Goal: Information Seeking & Learning: Learn about a topic

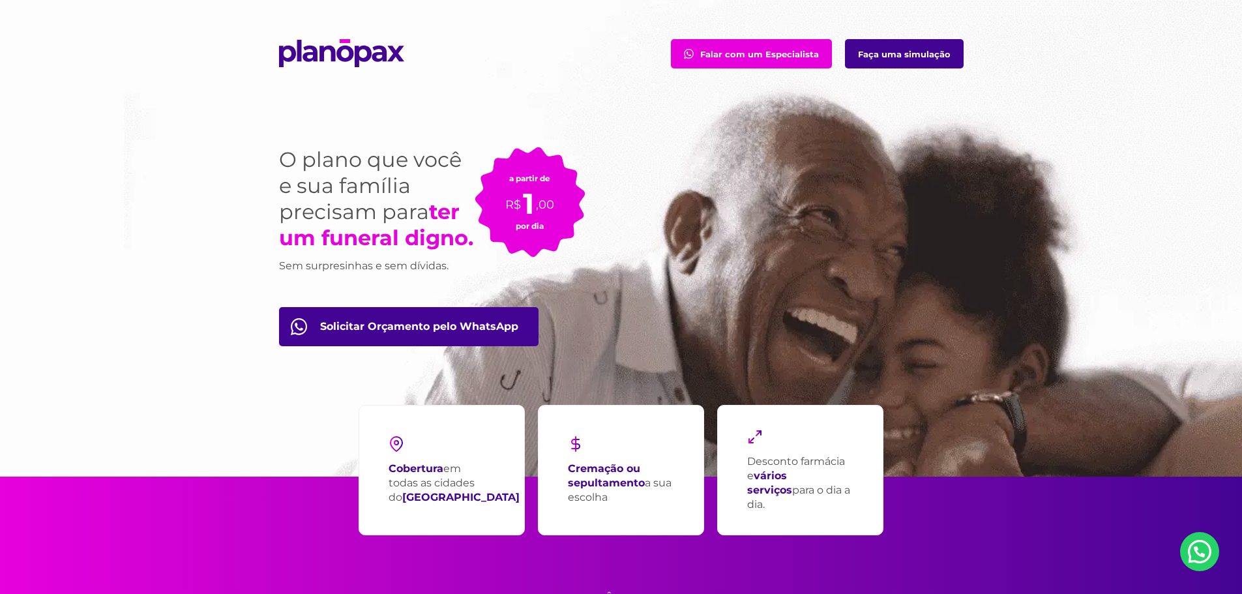
click at [413, 325] on link "Solicitar Orçamento pelo WhatsApp" at bounding box center [408, 326] width 259 height 39
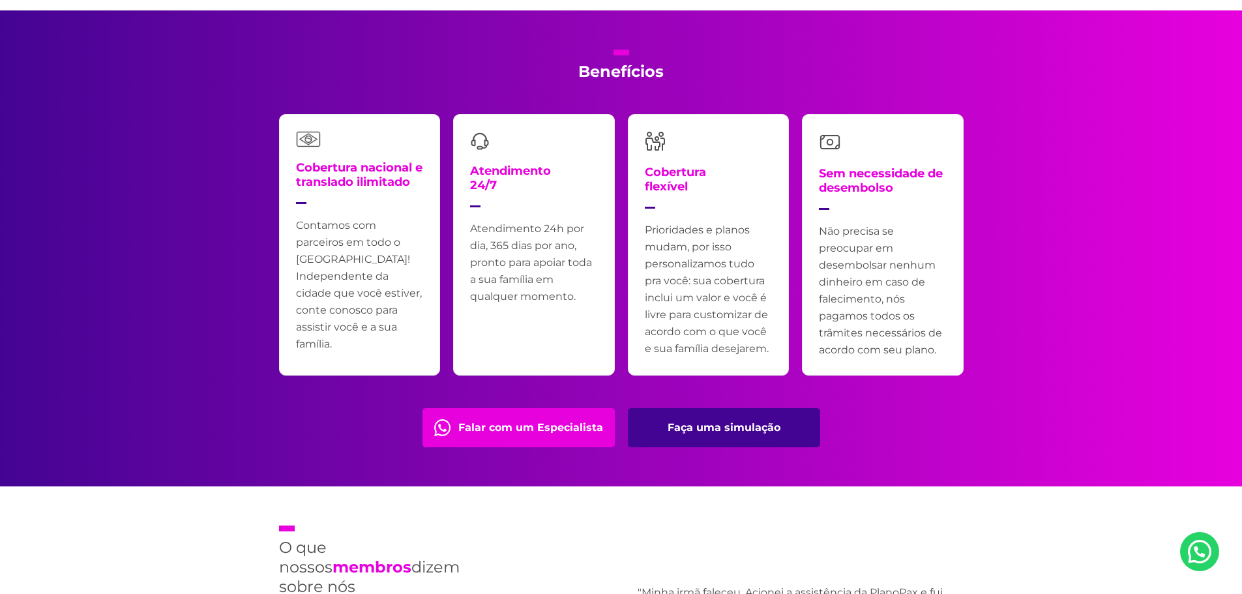
scroll to position [2607, 0]
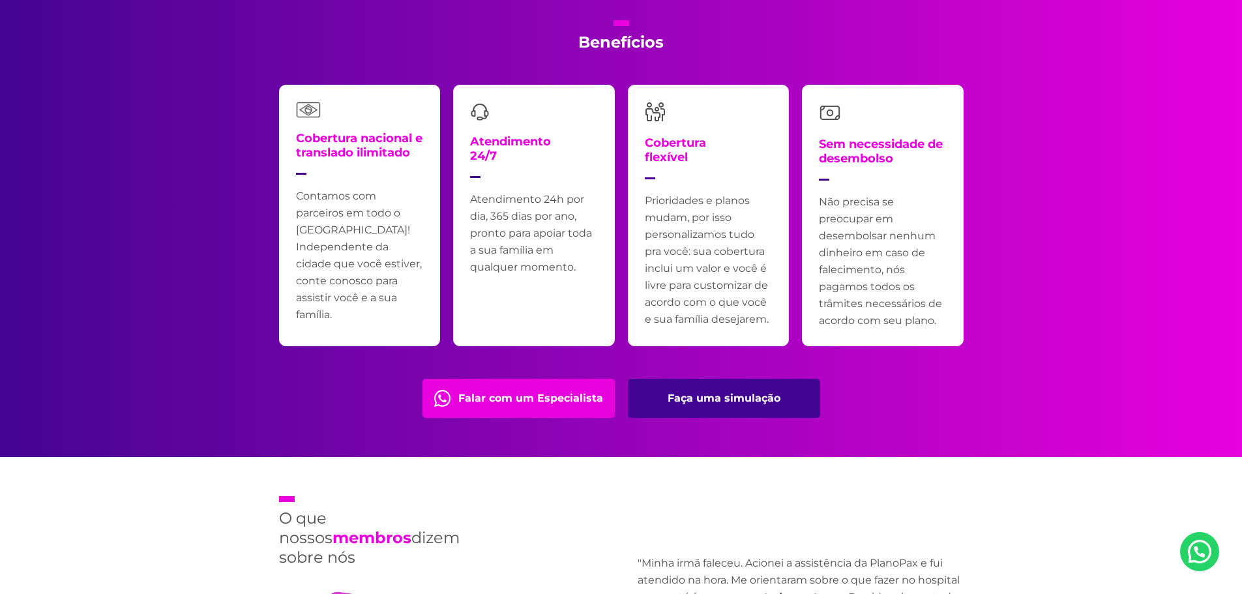
click at [733, 406] on link "Faça uma simulação" at bounding box center [724, 398] width 192 height 39
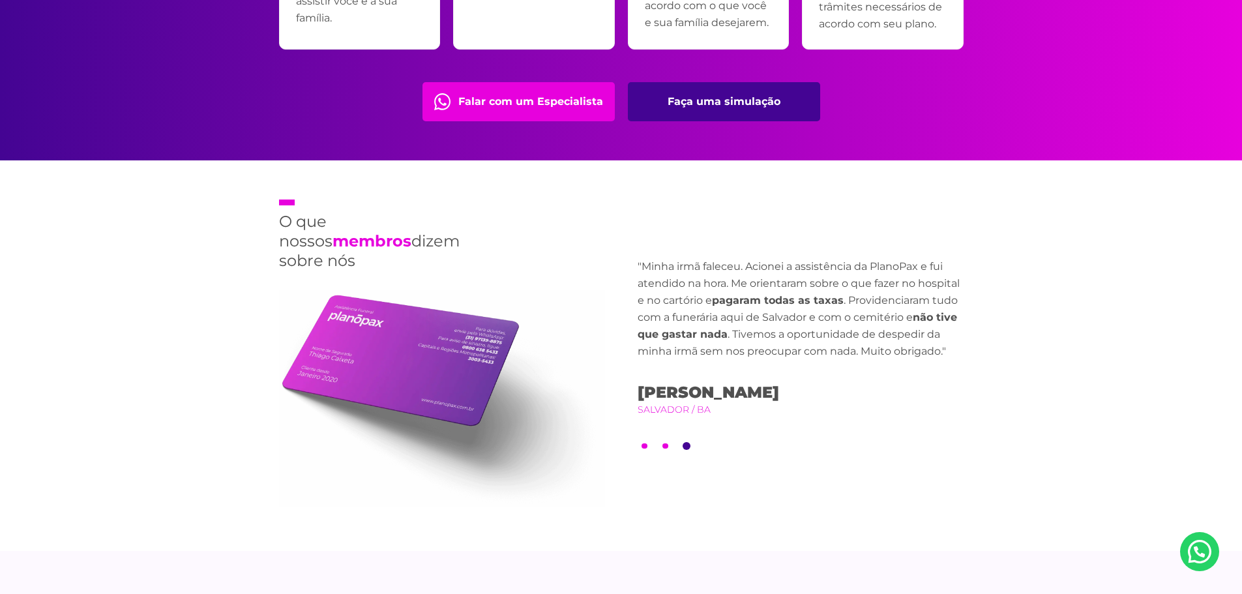
scroll to position [2933, 0]
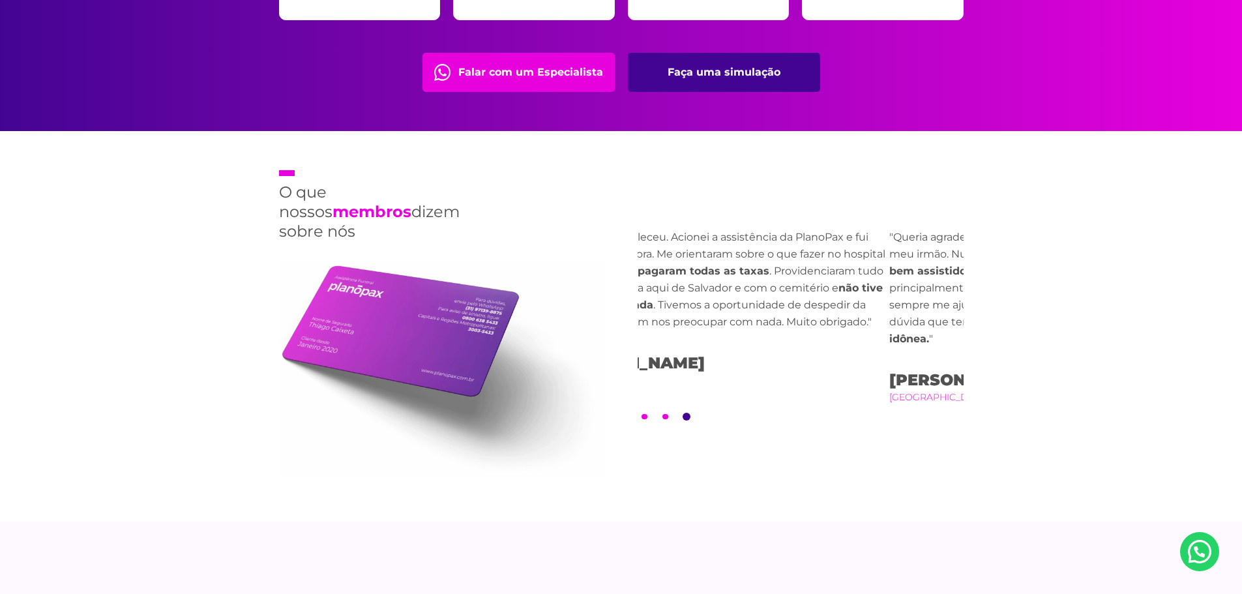
drag, startPoint x: 871, startPoint y: 249, endPoint x: 533, endPoint y: 274, distance: 339.9
click at [640, 265] on p ""Minha irmã faleceu. Acionei a assistência da PlanoPax e fui atendido na hora. …" at bounding box center [726, 280] width 326 height 102
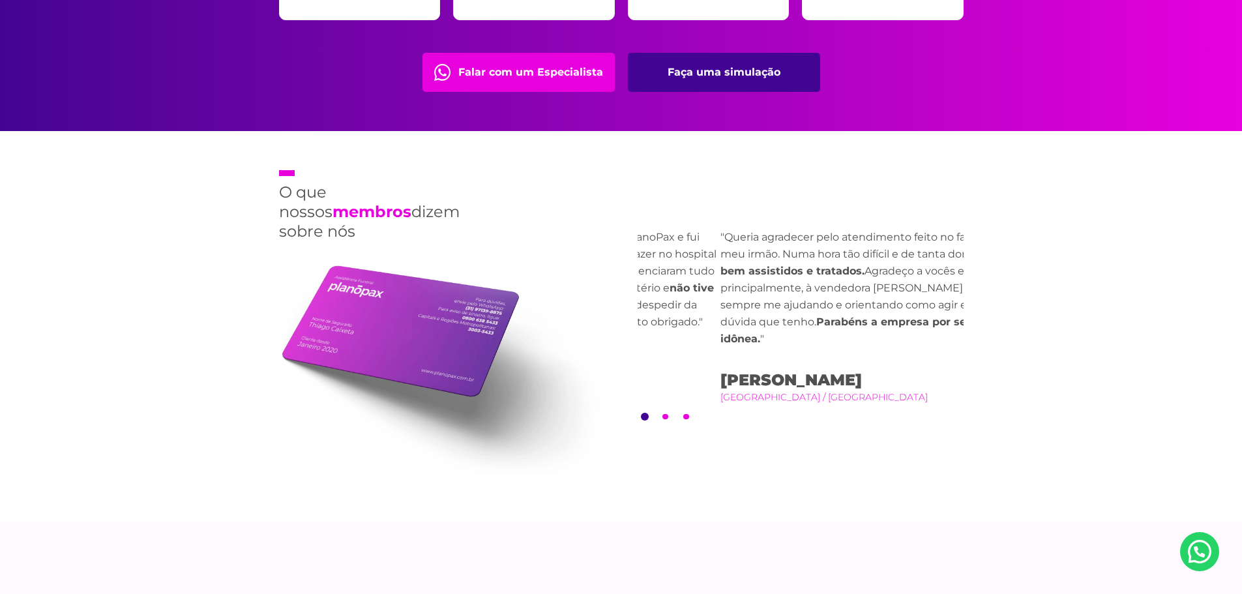
drag, startPoint x: 816, startPoint y: 285, endPoint x: 914, endPoint y: 280, distance: 97.9
click at [894, 277] on strong "fomos muito bem assistidos e tratados." at bounding box center [878, 262] width 317 height 29
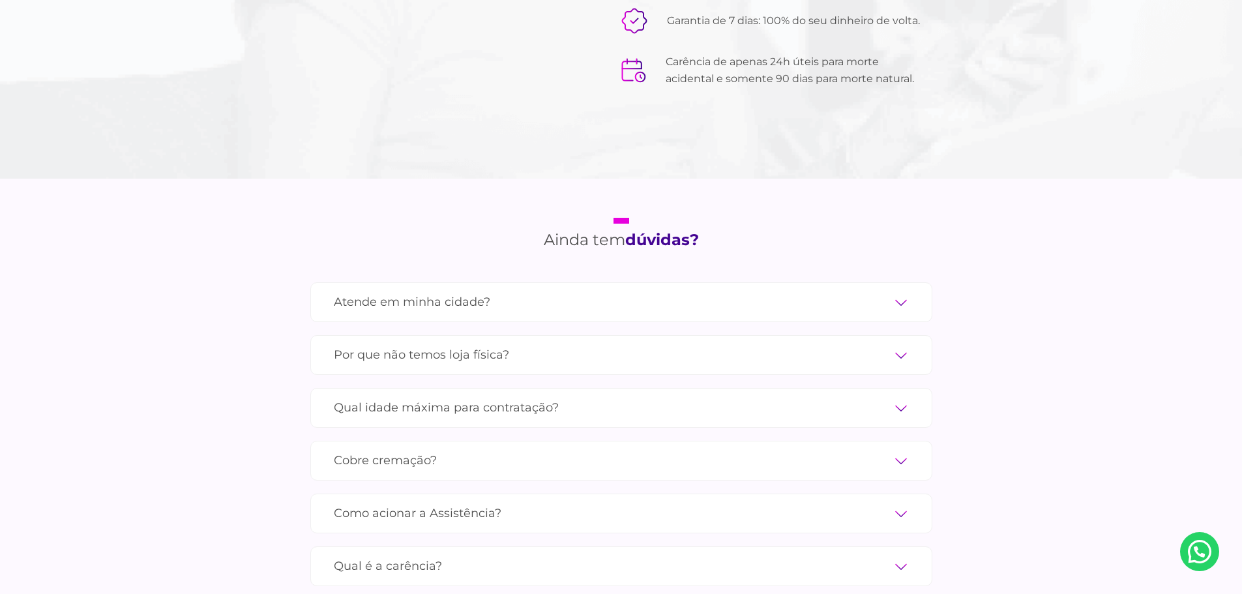
scroll to position [4172, 0]
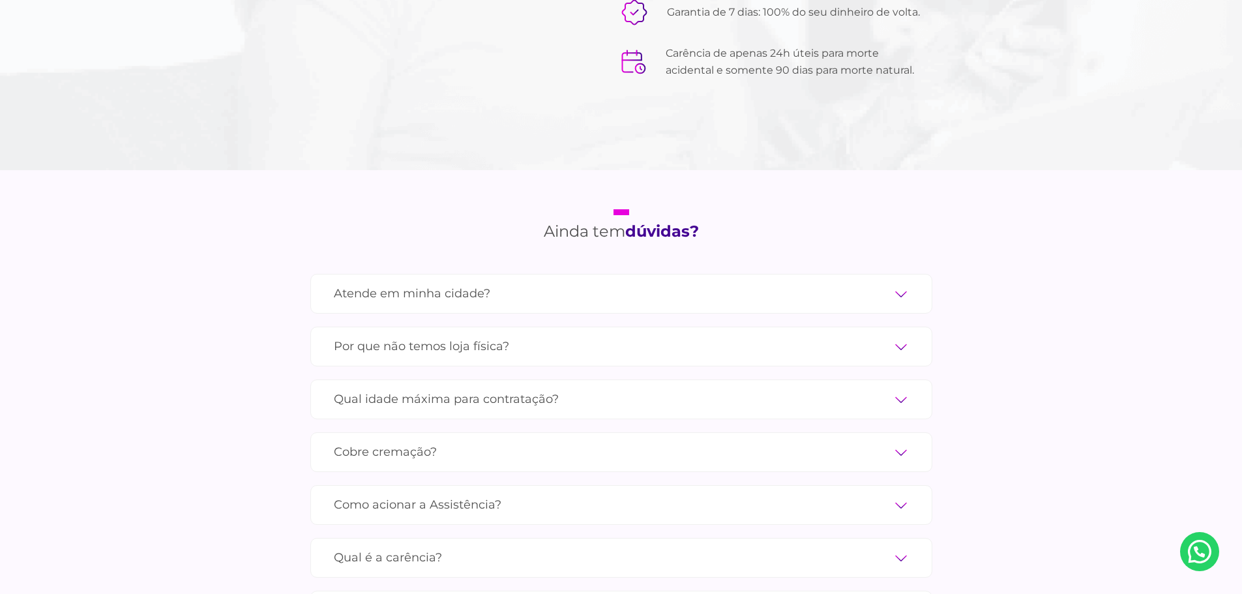
click at [484, 282] on label "Atende em minha cidade?" at bounding box center [621, 293] width 575 height 23
click at [0, 0] on input "Atende em minha cidade?" at bounding box center [0, 0] width 0 height 0
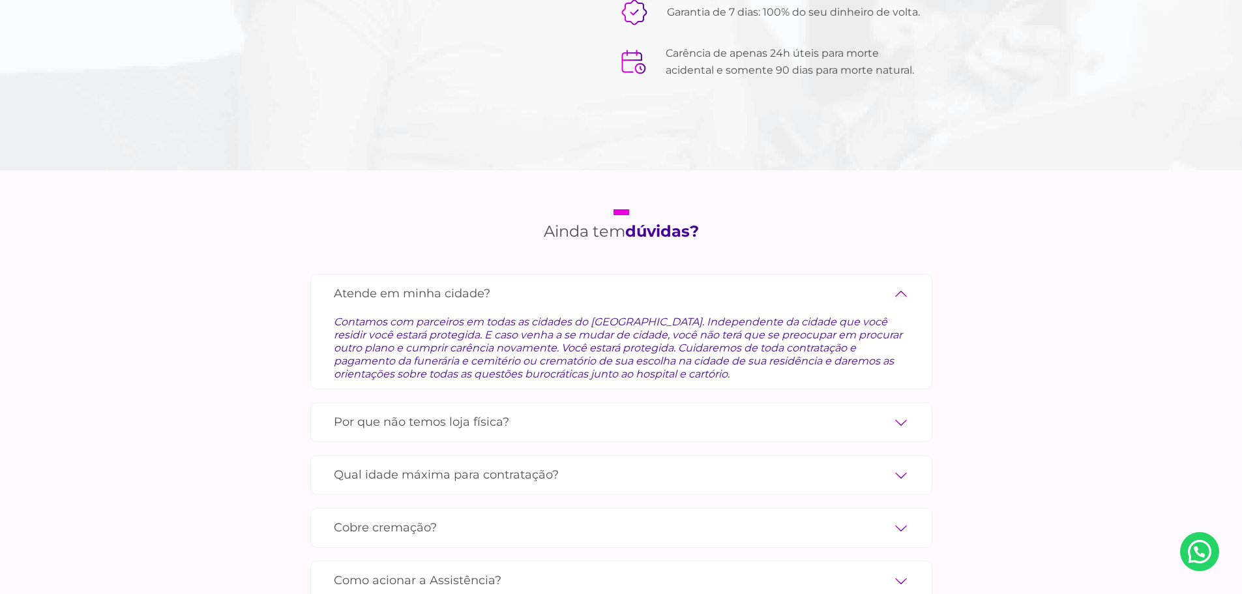
click at [484, 282] on label "Atende em minha cidade?" at bounding box center [621, 293] width 575 height 23
click at [0, 0] on input "Atende em minha cidade?" at bounding box center [0, 0] width 0 height 0
click at [431, 282] on label "Atende em minha cidade?" at bounding box center [621, 293] width 575 height 23
click at [0, 0] on input "Atende em minha cidade?" at bounding box center [0, 0] width 0 height 0
click at [414, 411] on label "Por que não temos loja física?" at bounding box center [621, 422] width 575 height 23
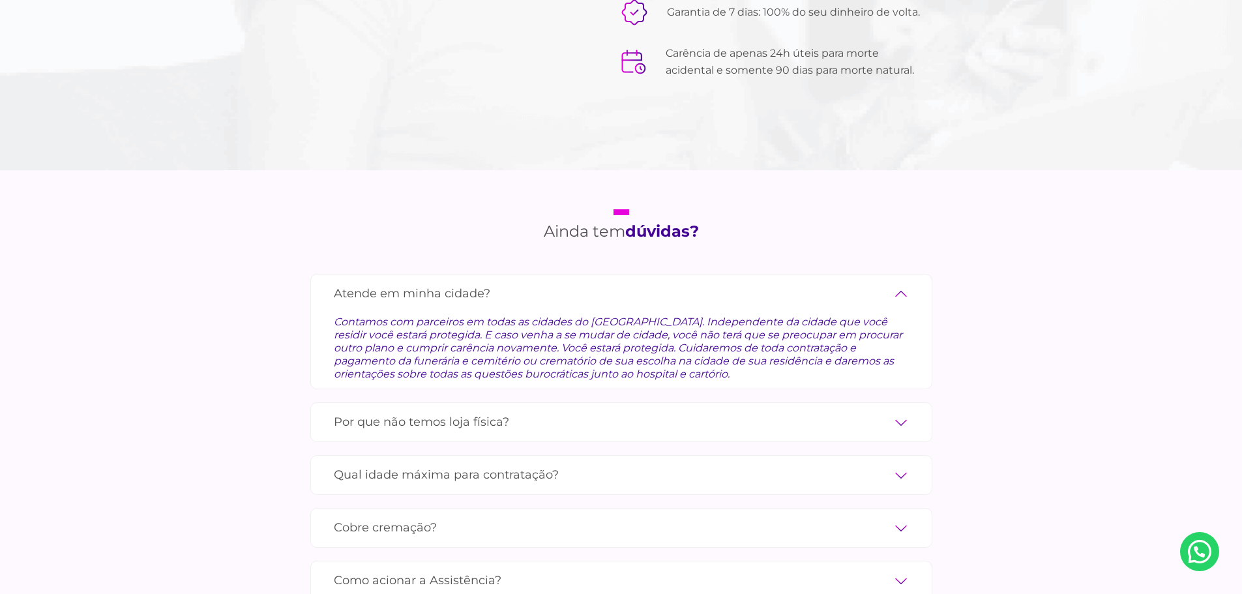
click at [0, 0] on input "Por que não temos loja física?" at bounding box center [0, 0] width 0 height 0
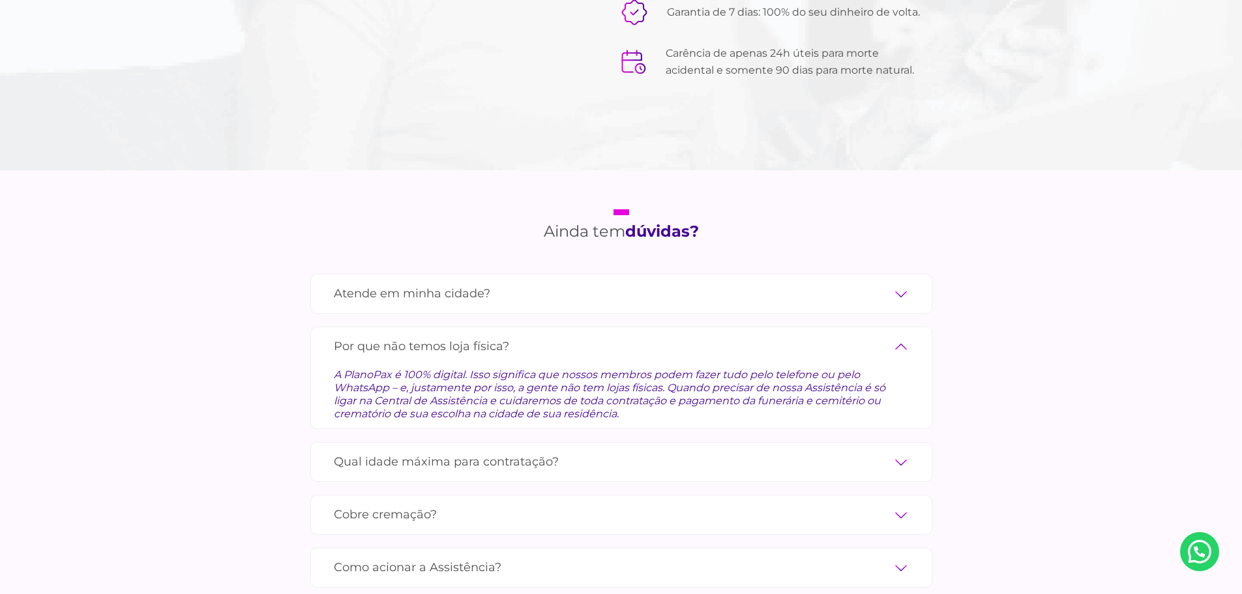
click at [467, 335] on label "Por que não temos loja física?" at bounding box center [621, 346] width 575 height 23
click at [0, 0] on input "Por que não temos loja física?" at bounding box center [0, 0] width 0 height 0
click at [475, 450] on label "Qual idade máxima para contratação?" at bounding box center [621, 461] width 575 height 23
click at [0, 0] on input "Qual idade máxima para contratação?" at bounding box center [0, 0] width 0 height 0
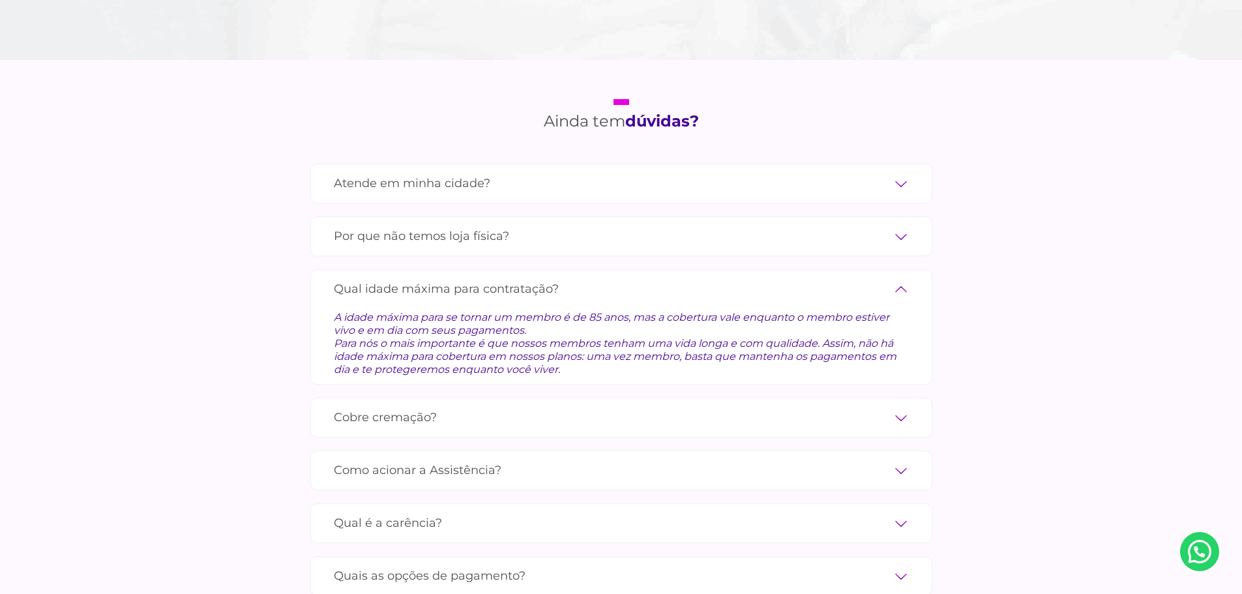
scroll to position [4302, 0]
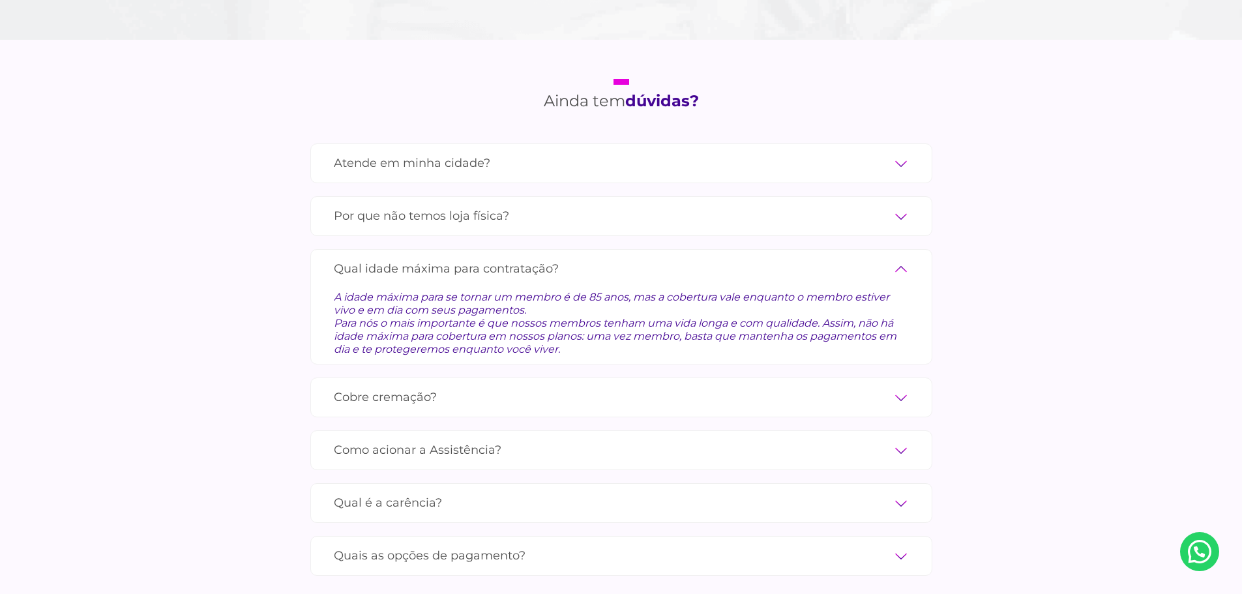
click at [487, 386] on label "Cobre cremação?" at bounding box center [621, 397] width 575 height 23
click at [0, 0] on input "Cobre cremação?" at bounding box center [0, 0] width 0 height 0
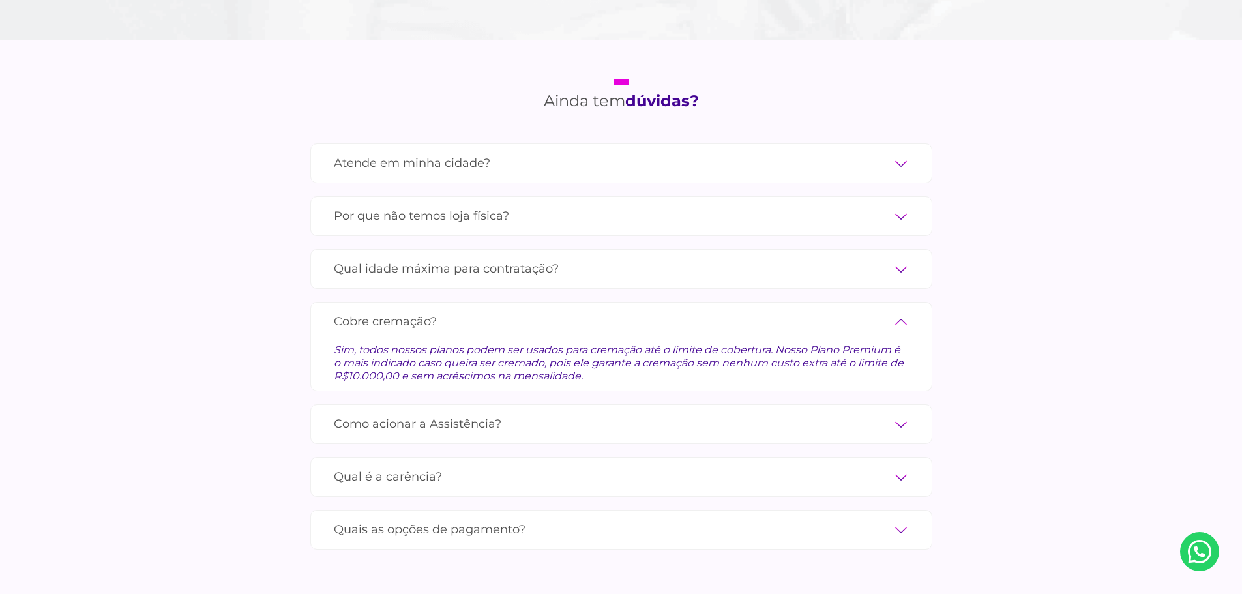
click at [452, 413] on label "Como acionar a Assistência?" at bounding box center [621, 424] width 575 height 23
click at [0, 0] on input "Como acionar a Assistência?" at bounding box center [0, 0] width 0 height 0
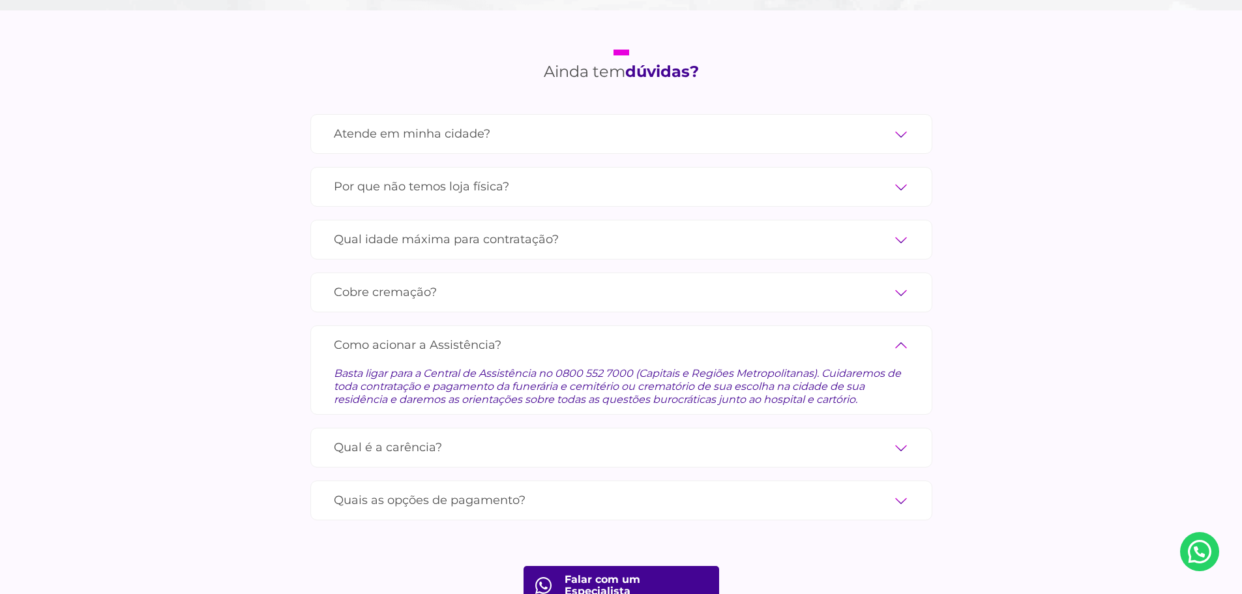
scroll to position [4367, 0]
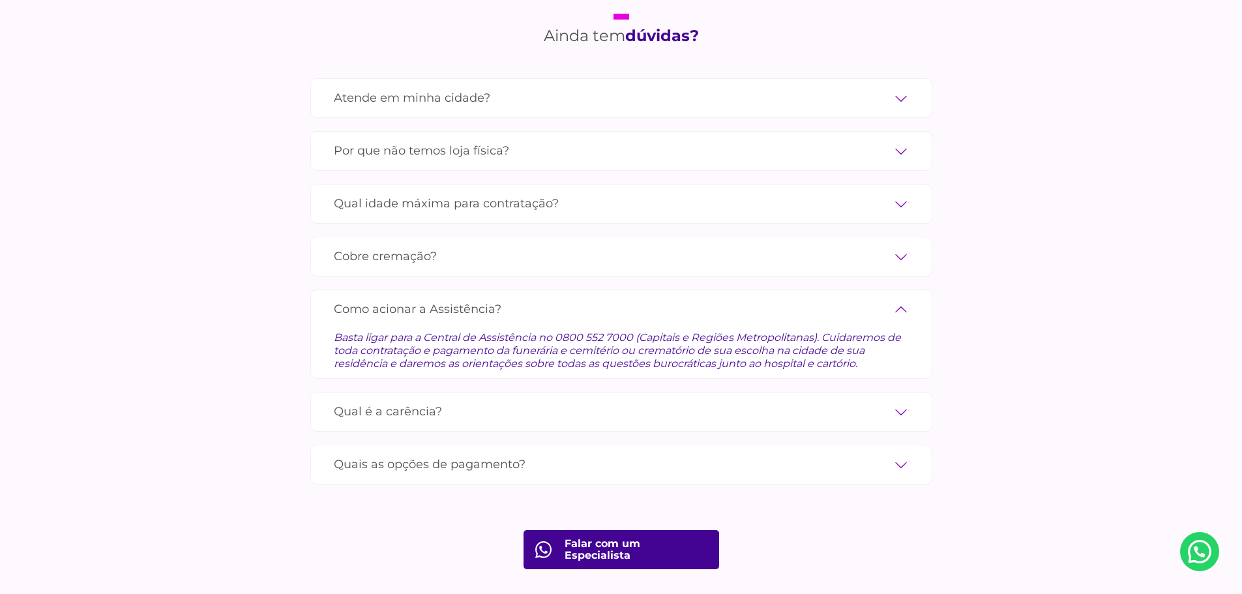
click at [443, 400] on label "Qual é a carência?" at bounding box center [621, 411] width 575 height 23
click at [0, 0] on input "Qual é a carência?" at bounding box center [0, 0] width 0 height 0
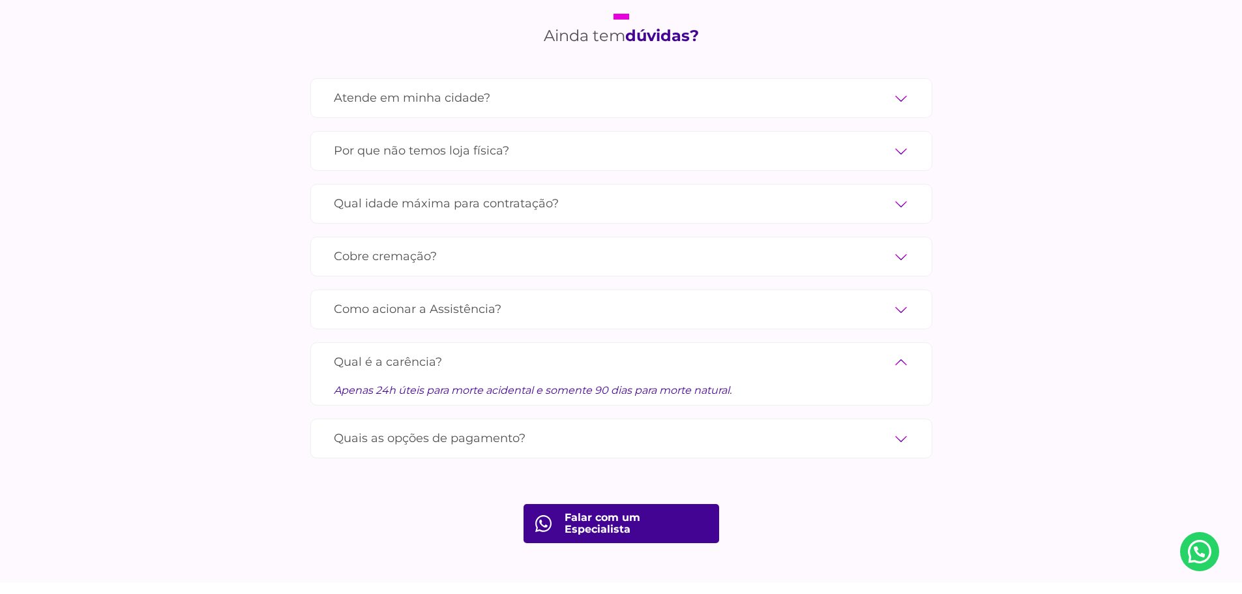
click at [488, 351] on label "Qual é a carência?" at bounding box center [621, 362] width 575 height 23
click at [0, 0] on input "Qual é a carência?" at bounding box center [0, 0] width 0 height 0
click at [439, 427] on label "Quais as opções de pagamento?" at bounding box center [621, 438] width 575 height 23
click at [0, 0] on input "Quais as opções de pagamento?" at bounding box center [0, 0] width 0 height 0
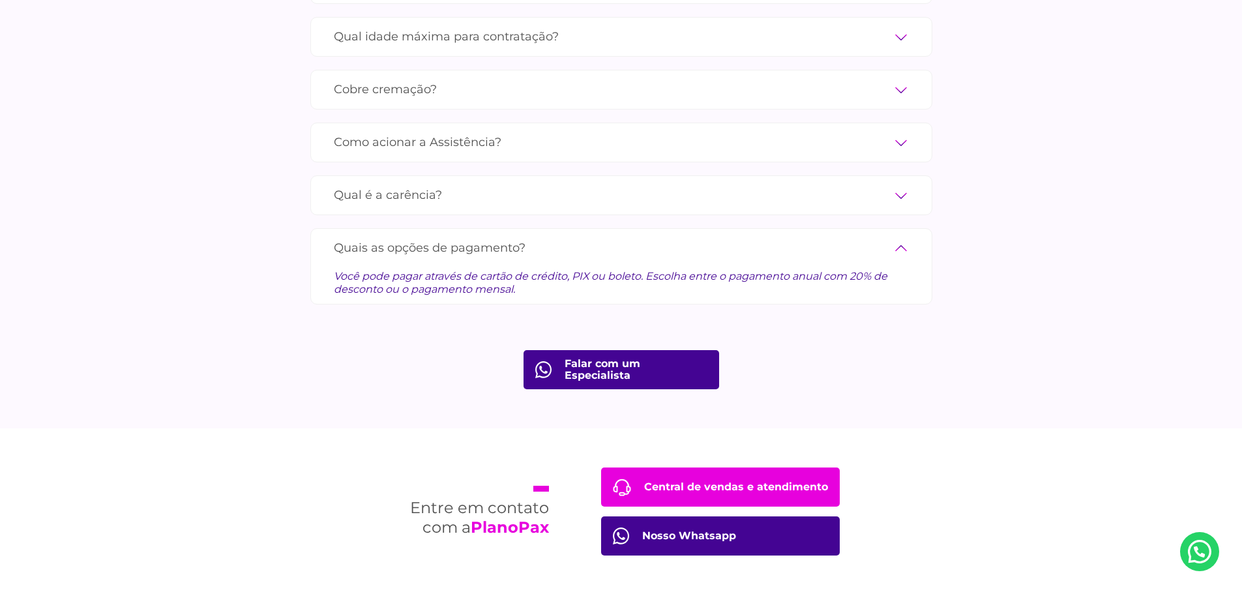
scroll to position [4563, 0]
